Goal: Information Seeking & Learning: Learn about a topic

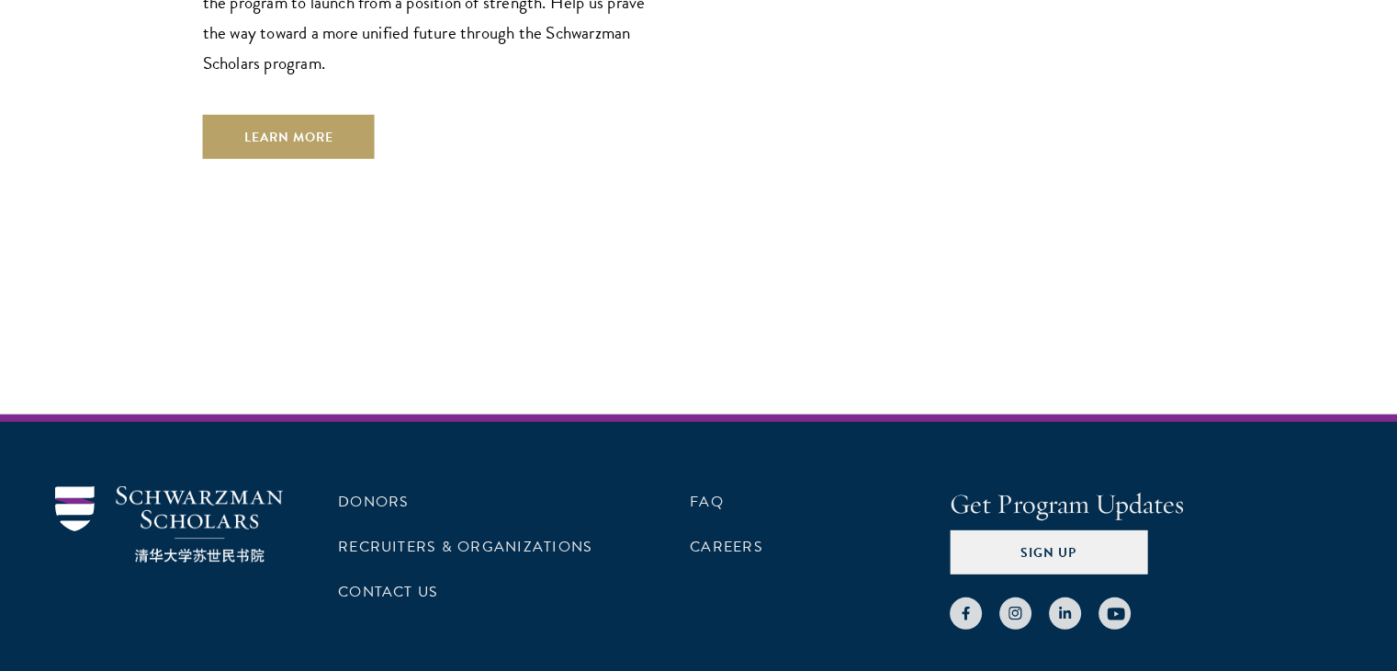
scroll to position [5538, 0]
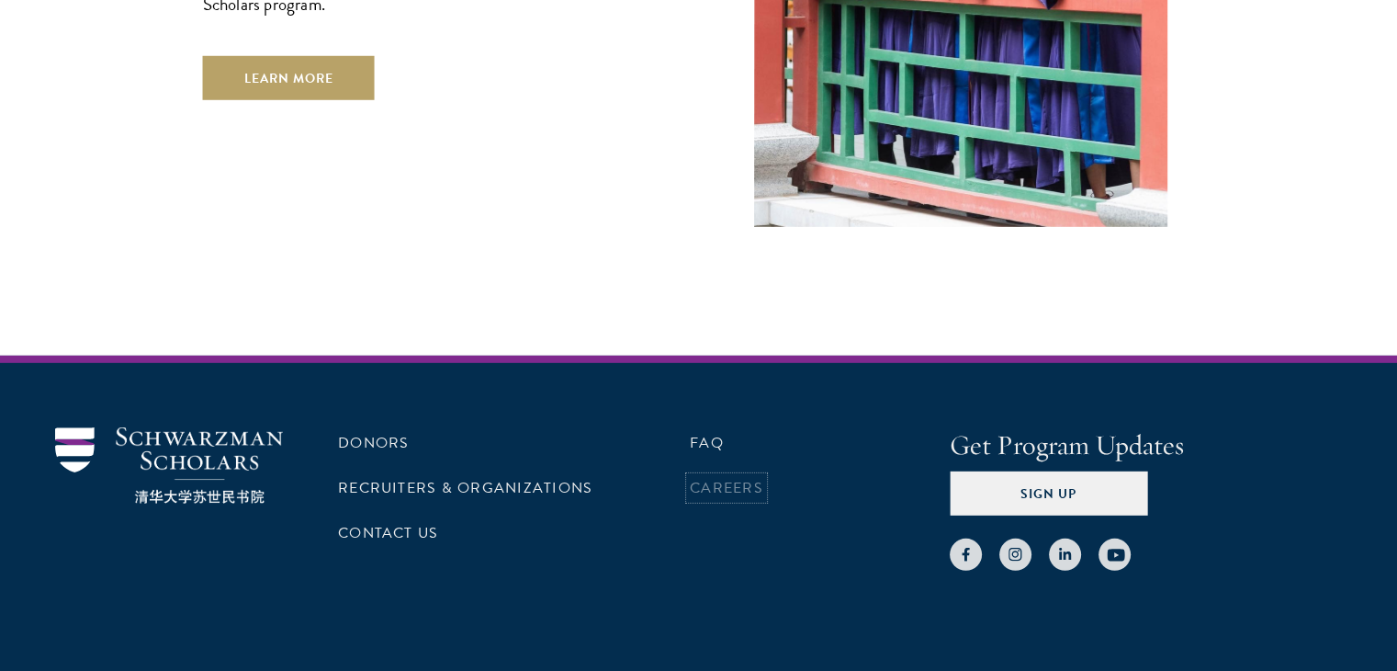
click at [713, 477] on link "Careers" at bounding box center [726, 488] width 73 height 22
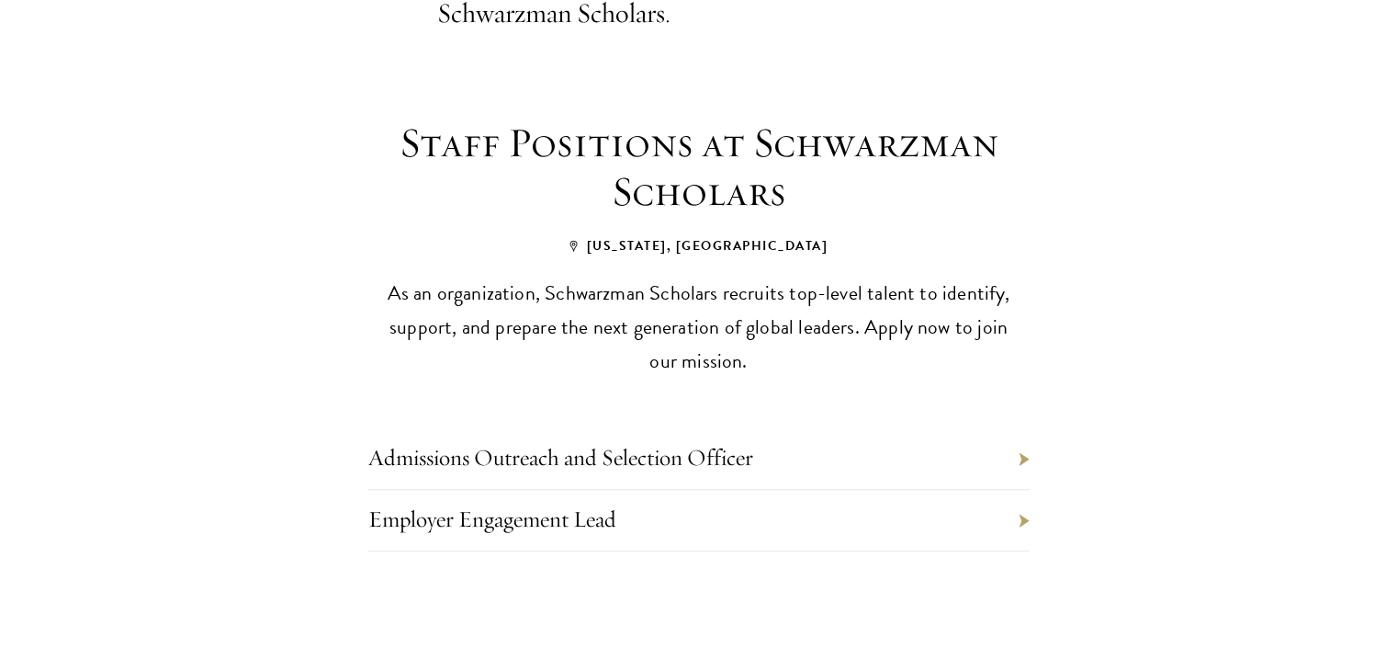
scroll to position [801, 0]
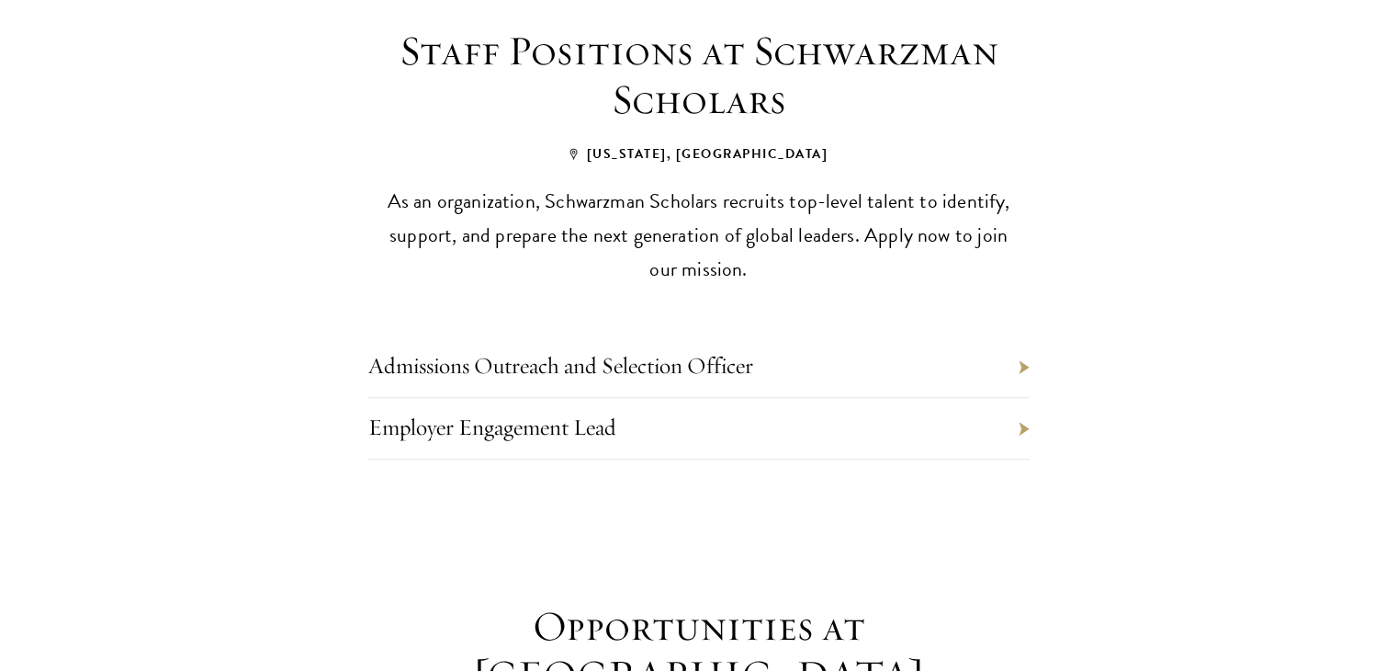
click at [1022, 398] on li "Employer Engagement Lead" at bounding box center [698, 429] width 661 height 62
click at [1011, 336] on li "Admissions Outreach and Selection Officer" at bounding box center [698, 367] width 661 height 62
click at [671, 351] on link "Admissions Outreach and Selection Officer" at bounding box center [560, 365] width 385 height 28
click at [544, 412] on link "Employer Engagement Lead" at bounding box center [492, 426] width 248 height 28
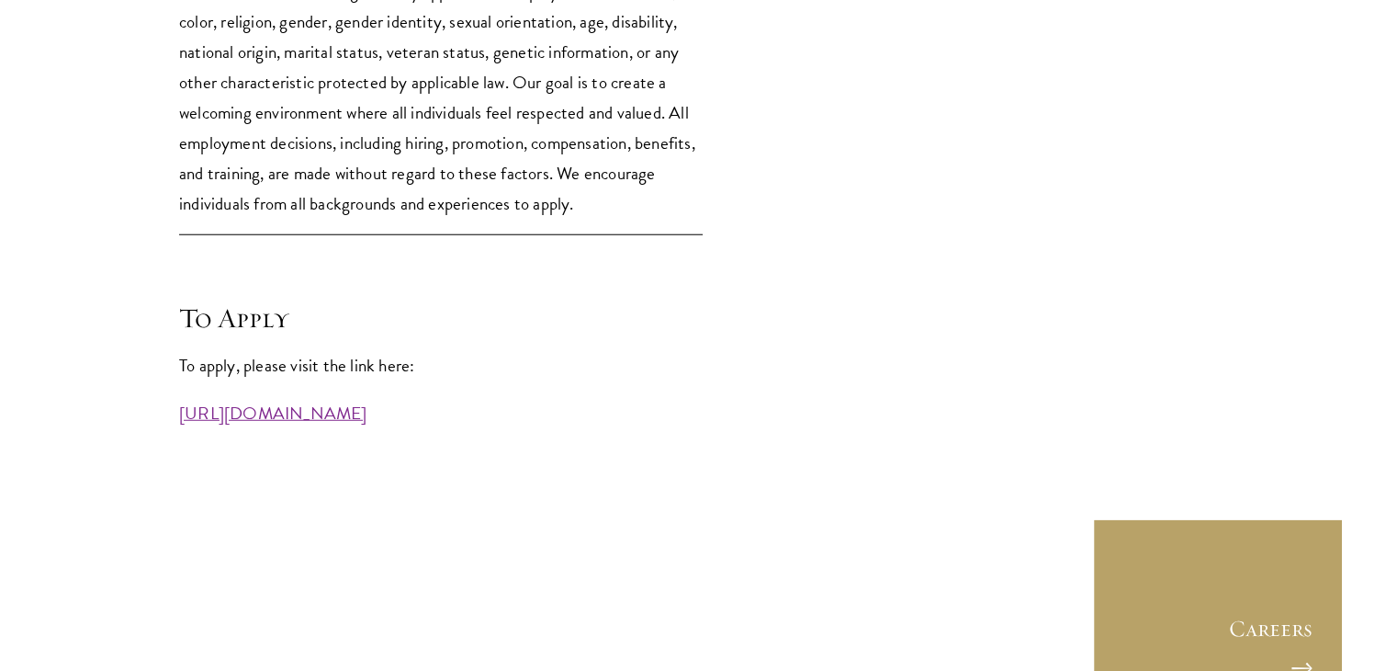
scroll to position [4960, 0]
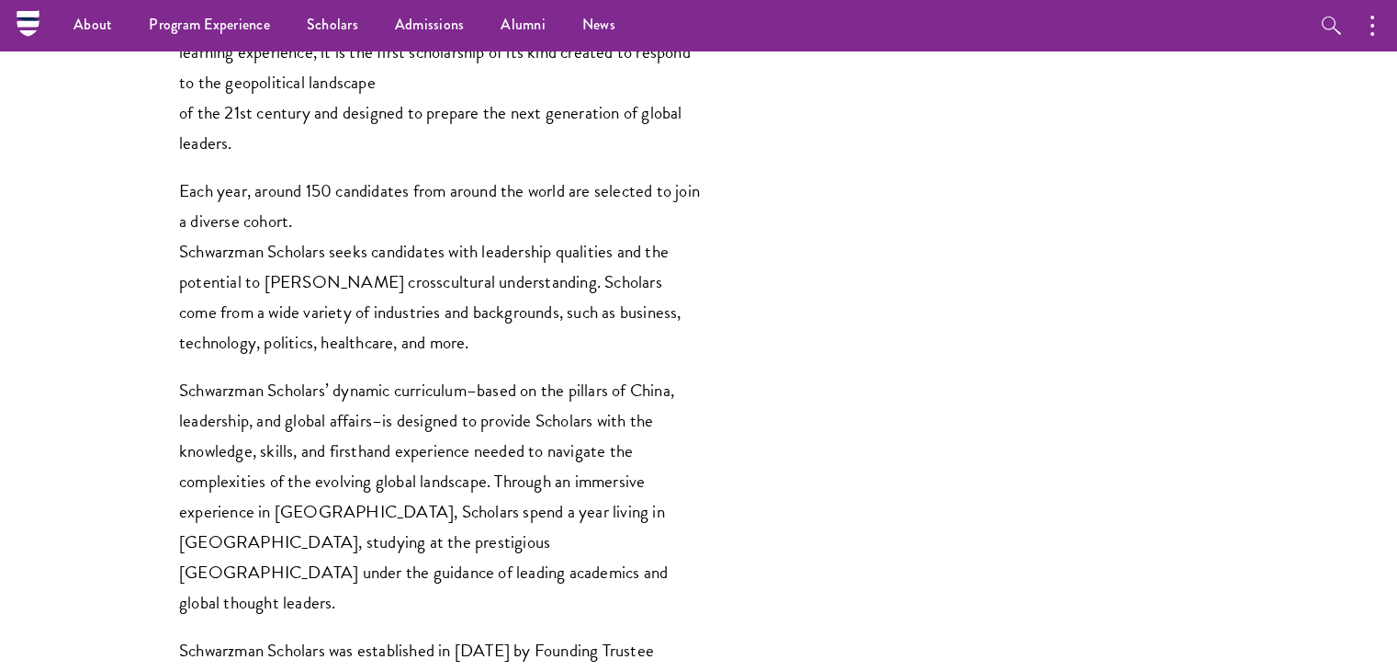
scroll to position [1010, 0]
